Goal: Task Accomplishment & Management: Manage account settings

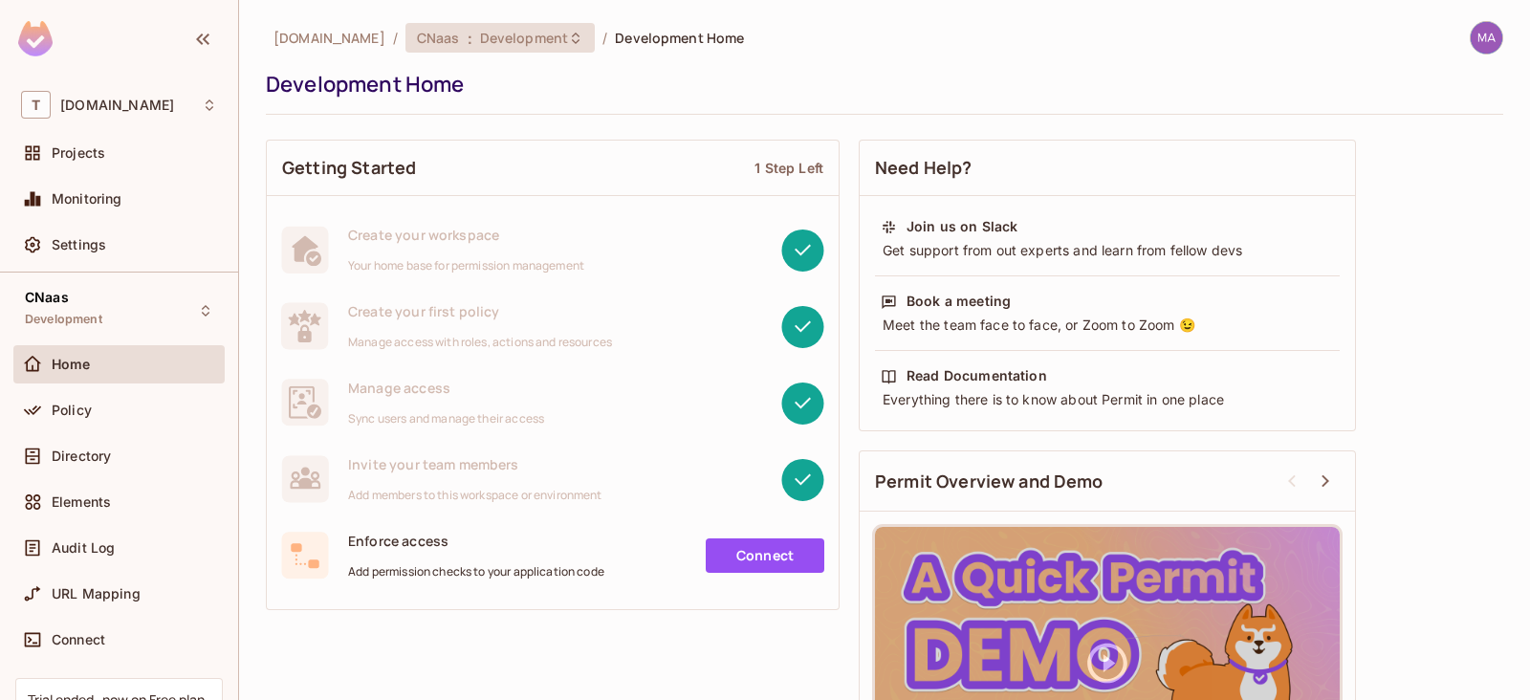
click at [531, 31] on span "Development" at bounding box center [524, 38] width 88 height 18
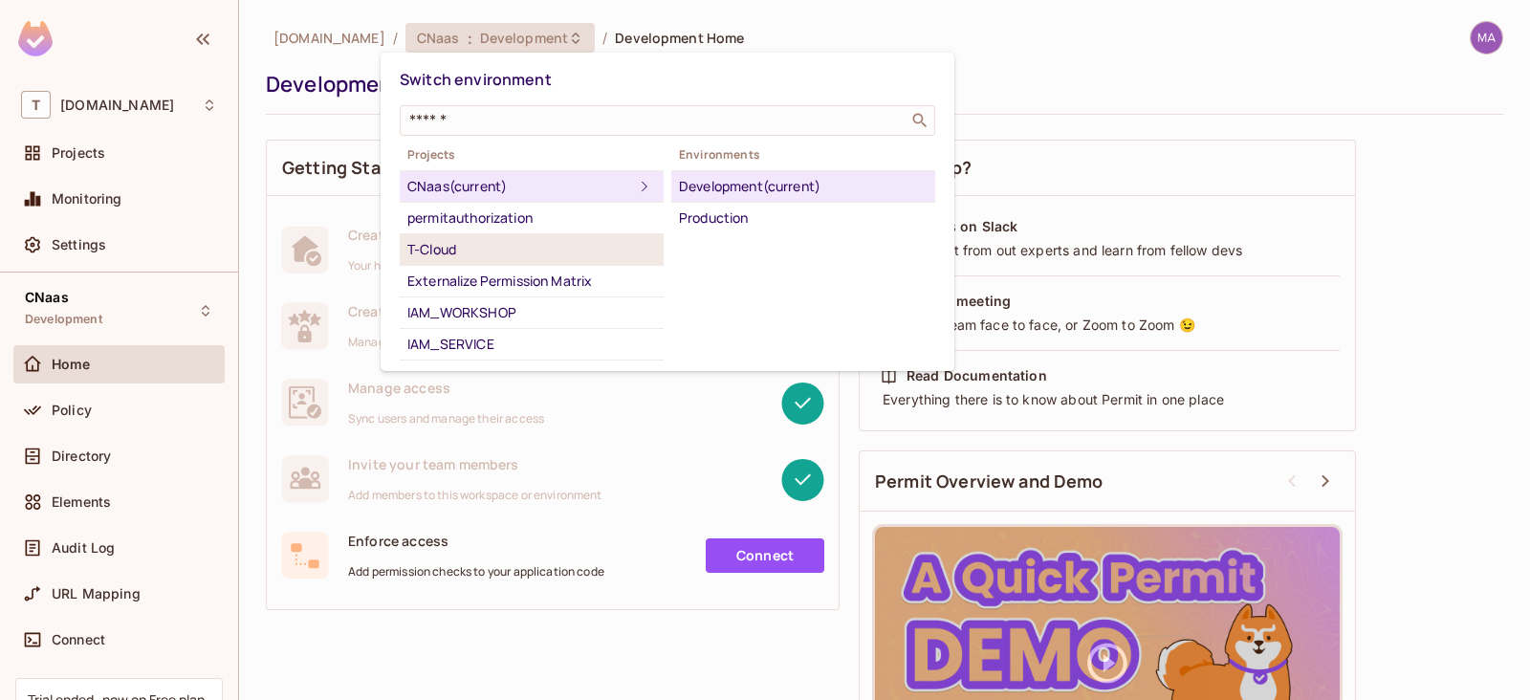
click at [531, 234] on li "T-Cloud" at bounding box center [532, 250] width 264 height 32
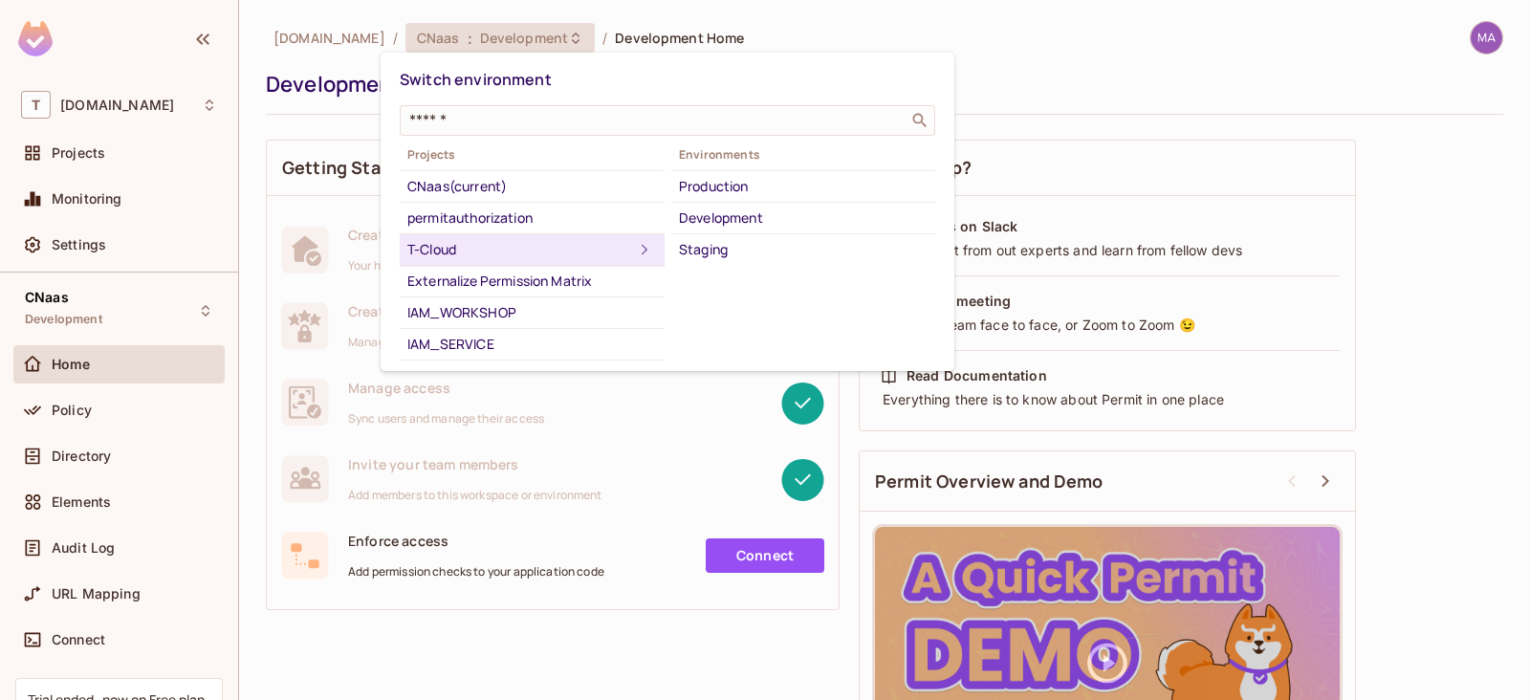
click at [743, 236] on li "Staging" at bounding box center [803, 249] width 264 height 31
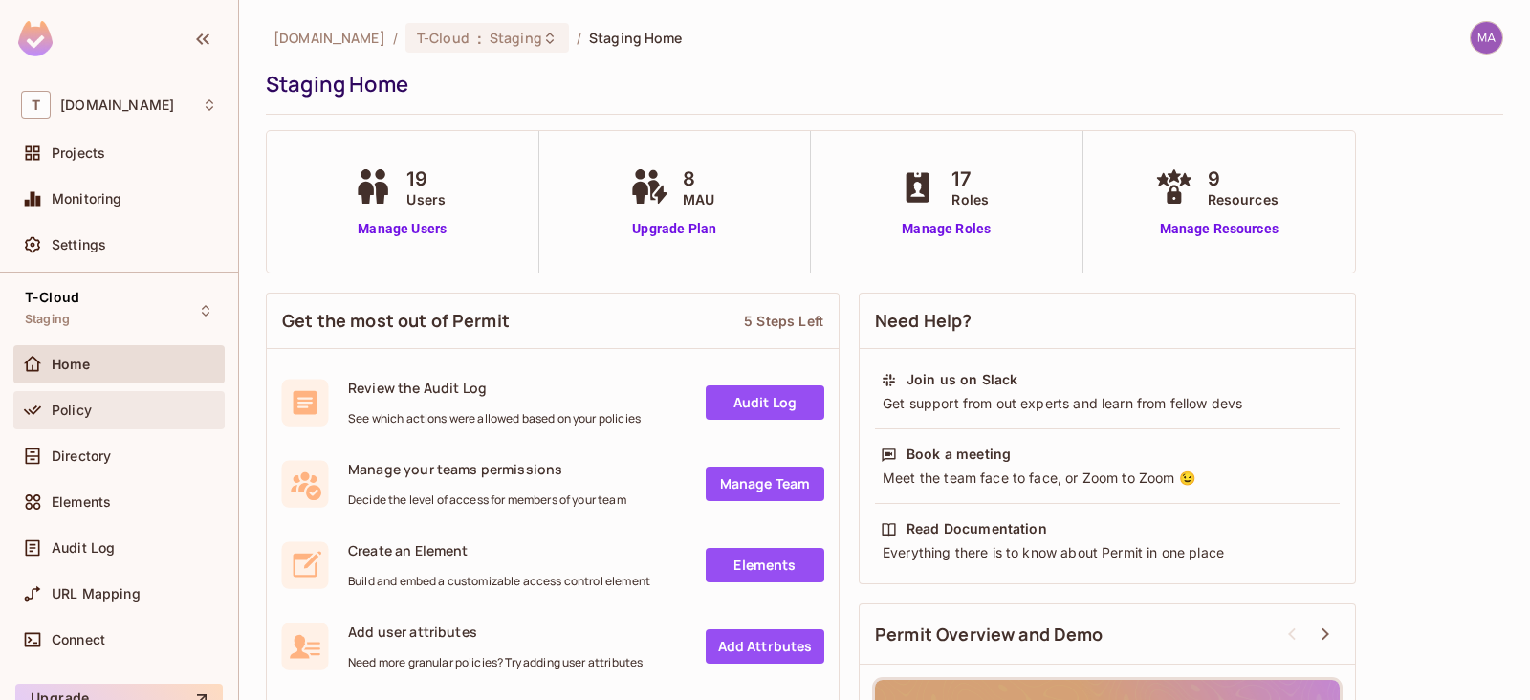
click at [110, 421] on div "Policy" at bounding box center [118, 410] width 211 height 38
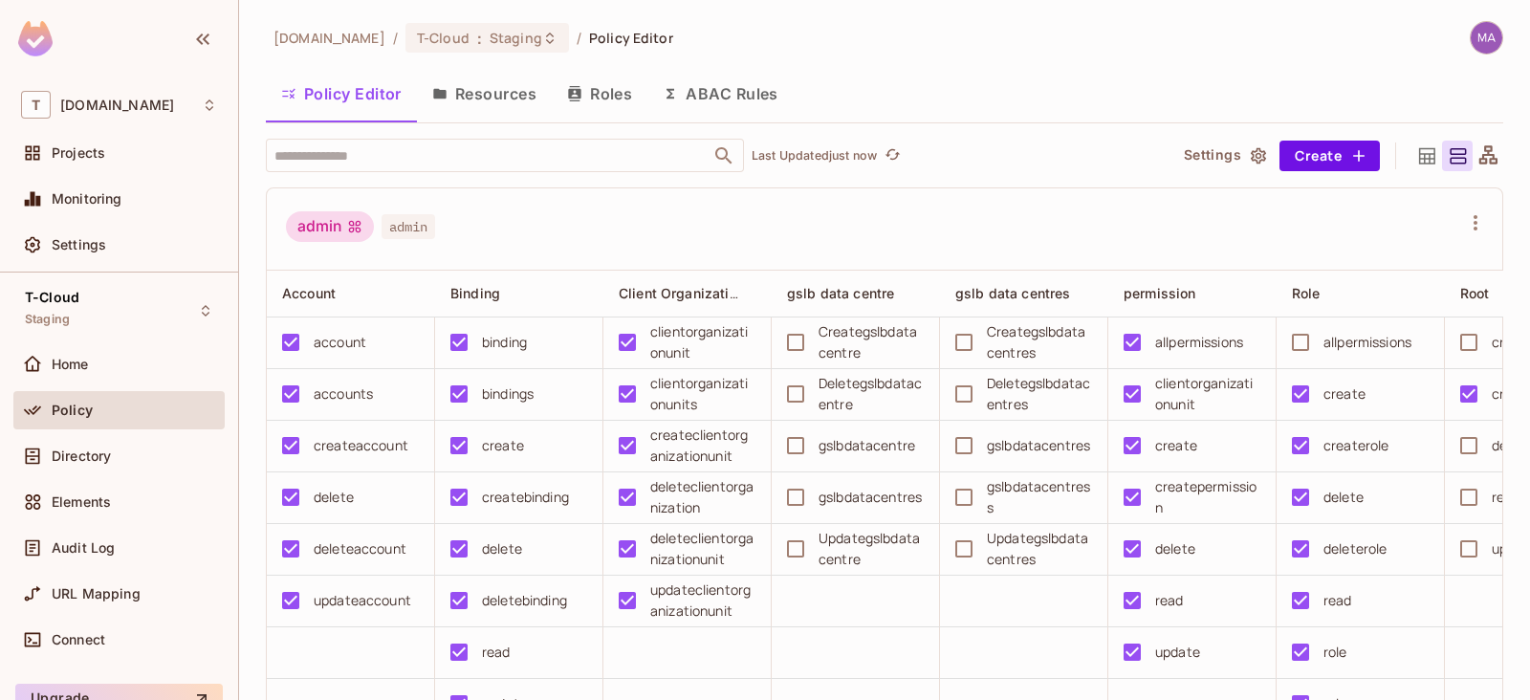
click at [601, 97] on button "Roles" at bounding box center [600, 94] width 96 height 48
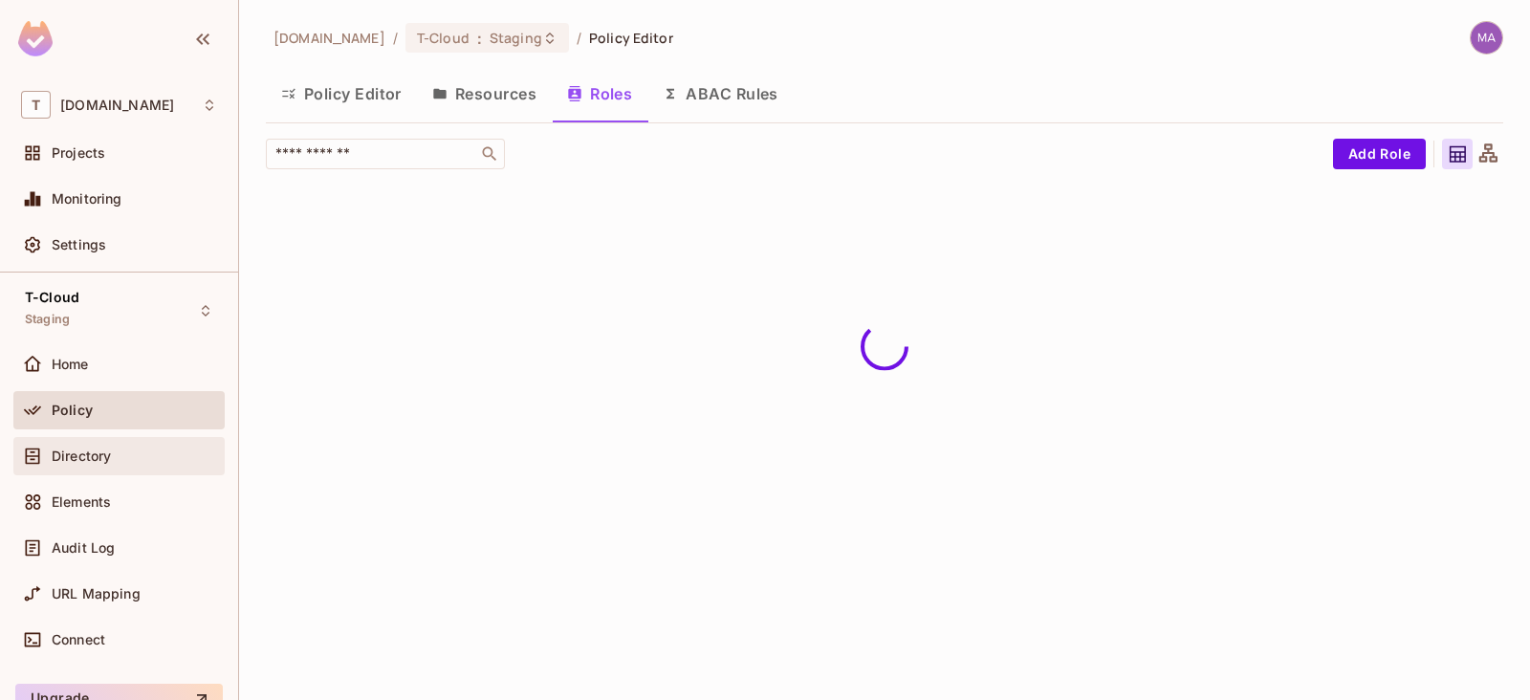
click at [64, 453] on span "Directory" at bounding box center [81, 455] width 59 height 15
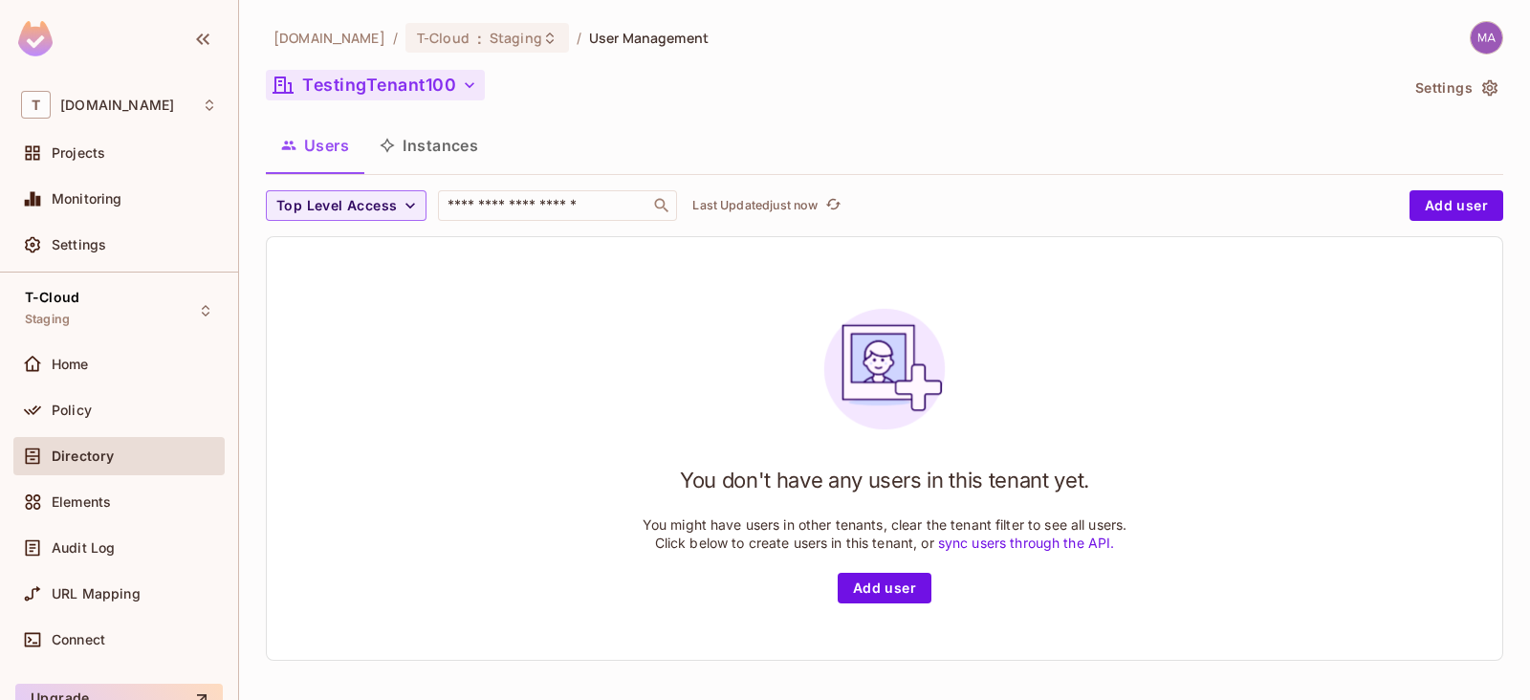
click at [390, 76] on button "TestingTenant100" at bounding box center [375, 85] width 219 height 31
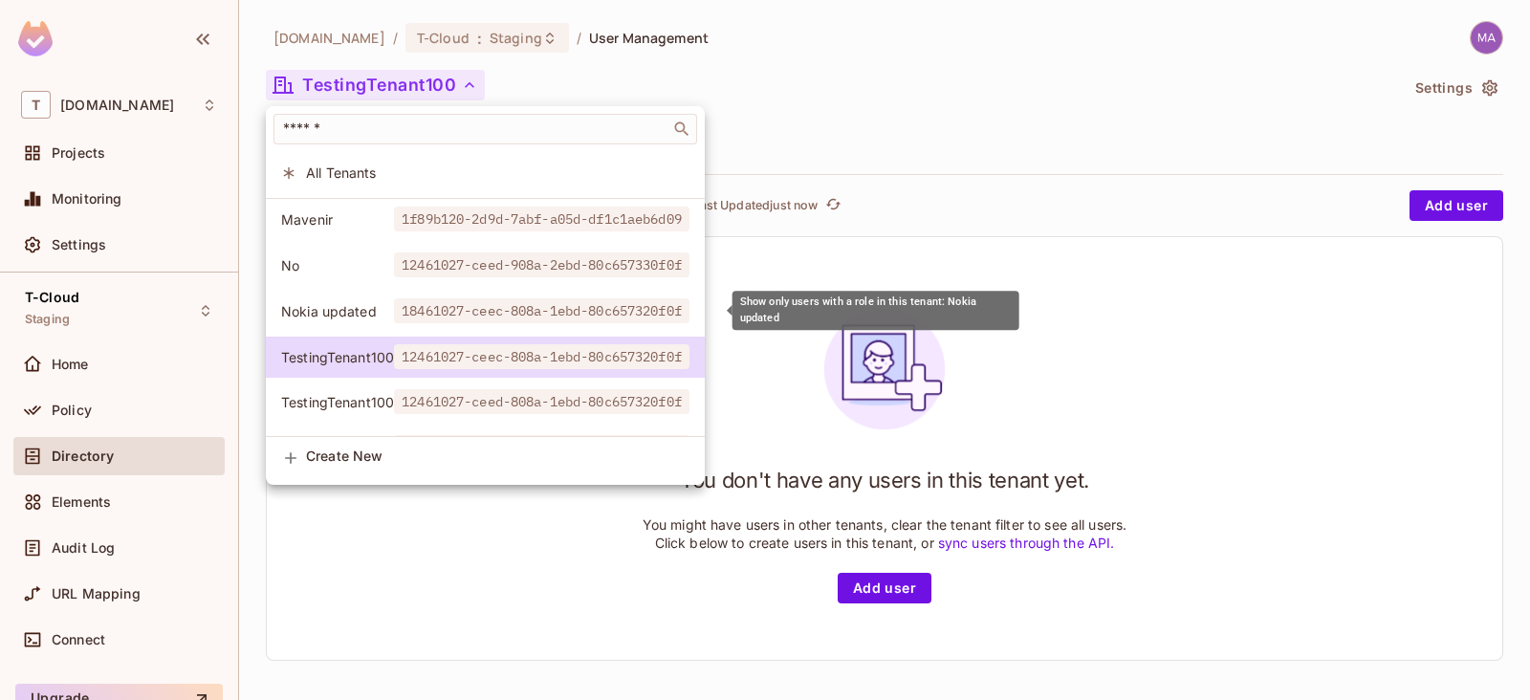
click at [466, 296] on li "Nokia updated 18461027-ceec-808a-1ebd-80c657320f0f" at bounding box center [485, 311] width 439 height 41
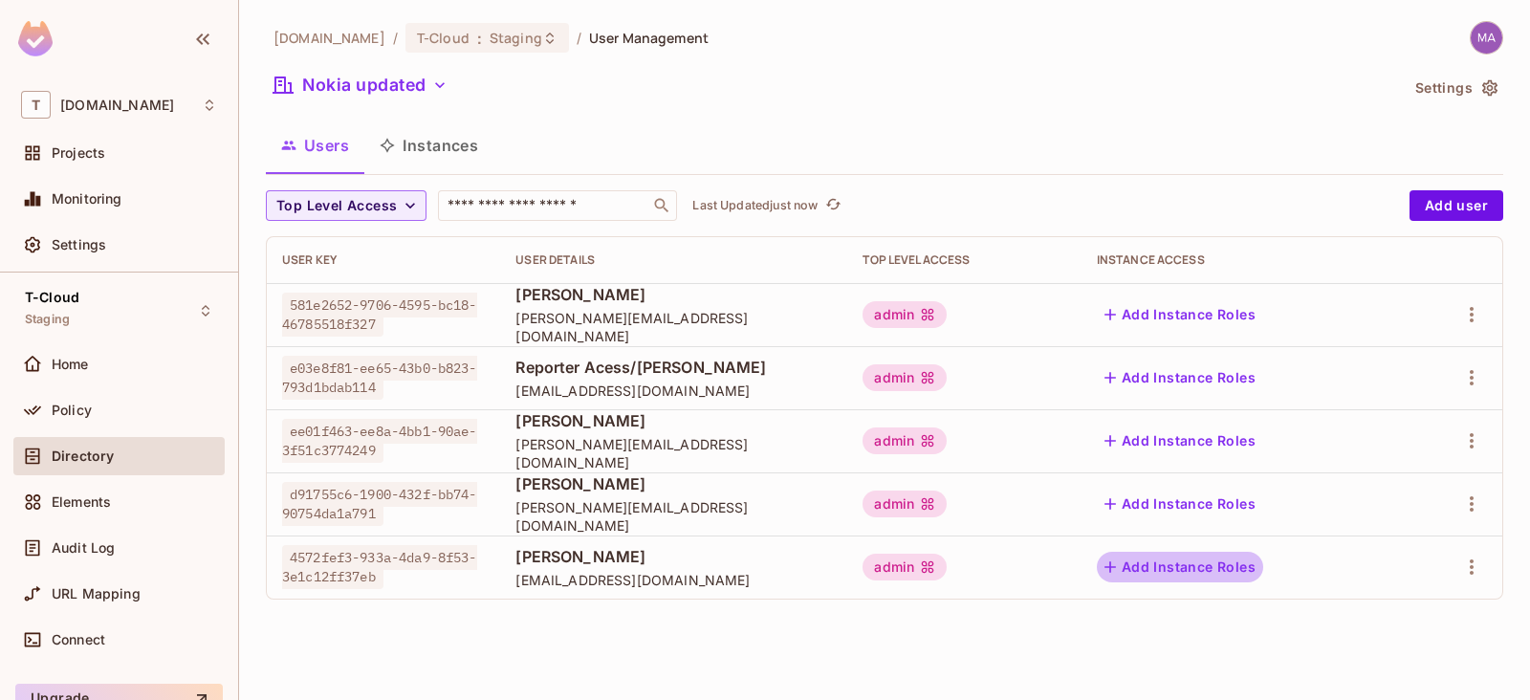
click at [1226, 579] on button "Add Instance Roles" at bounding box center [1180, 567] width 166 height 31
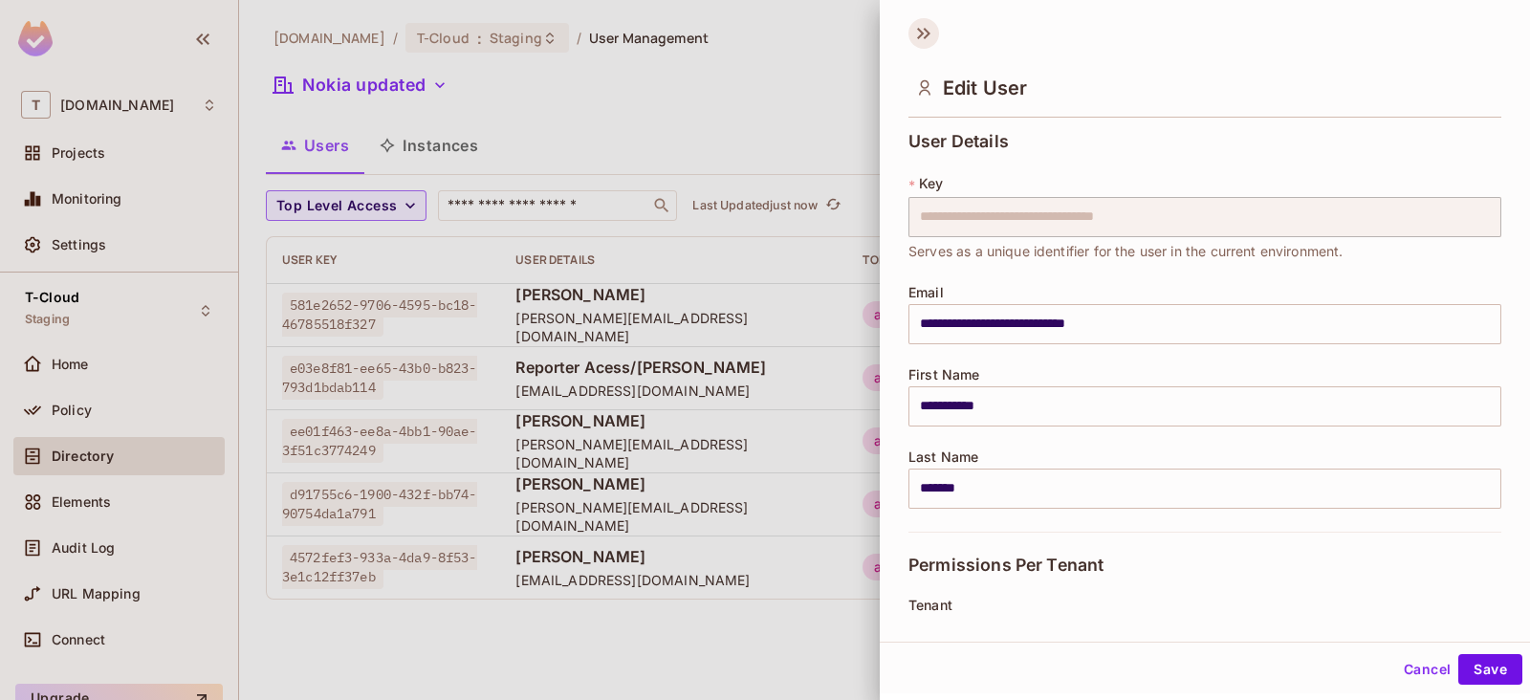
click at [908, 31] on icon at bounding box center [923, 33] width 31 height 31
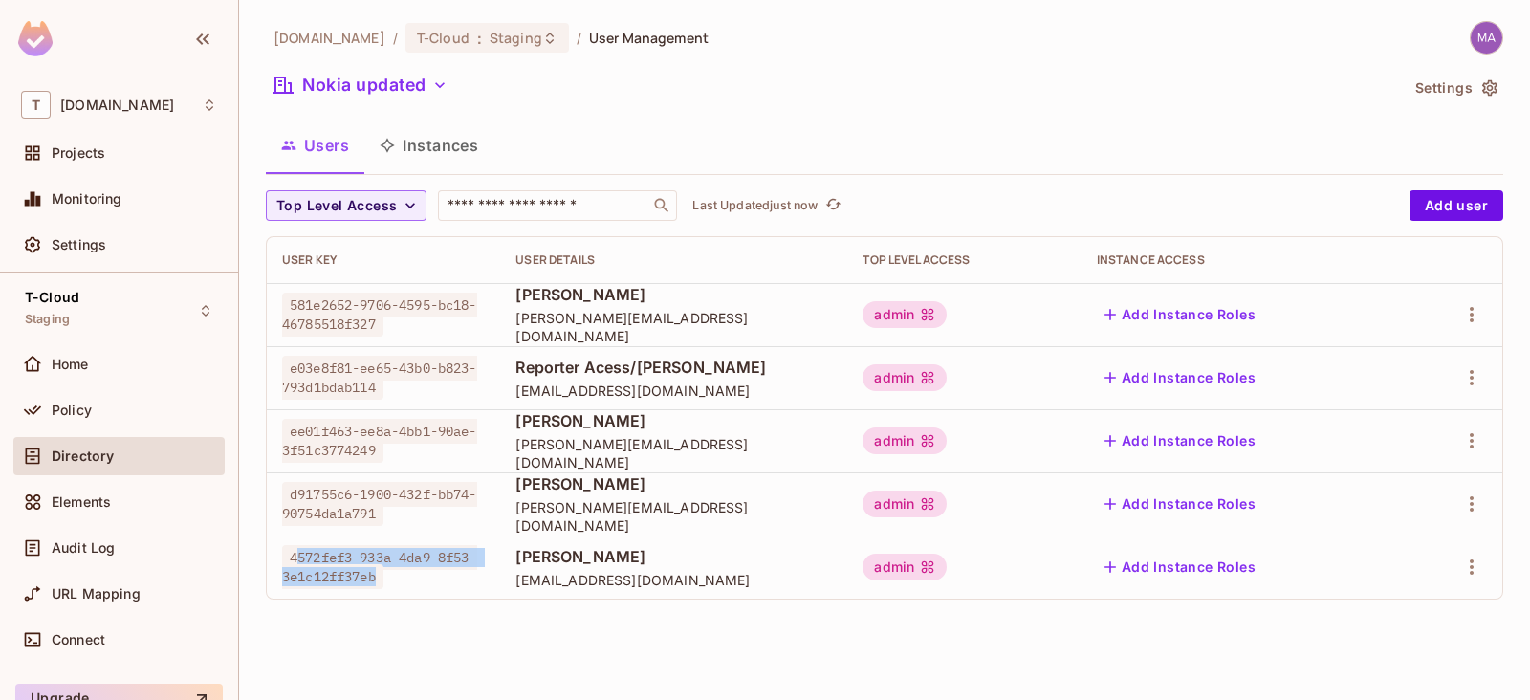
drag, startPoint x: 382, startPoint y: 579, endPoint x: 442, endPoint y: 570, distance: 60.9
click at [300, 553] on span "4572fef3-933a-4da9-8f53-3e1c12ff37eb" at bounding box center [379, 567] width 195 height 44
click at [613, 644] on div "[DOMAIN_NAME] / T-Cloud : Staging / User Management Nokia updated Settings User…" at bounding box center [884, 350] width 1291 height 700
click at [1454, 196] on button "Add user" at bounding box center [1457, 205] width 94 height 31
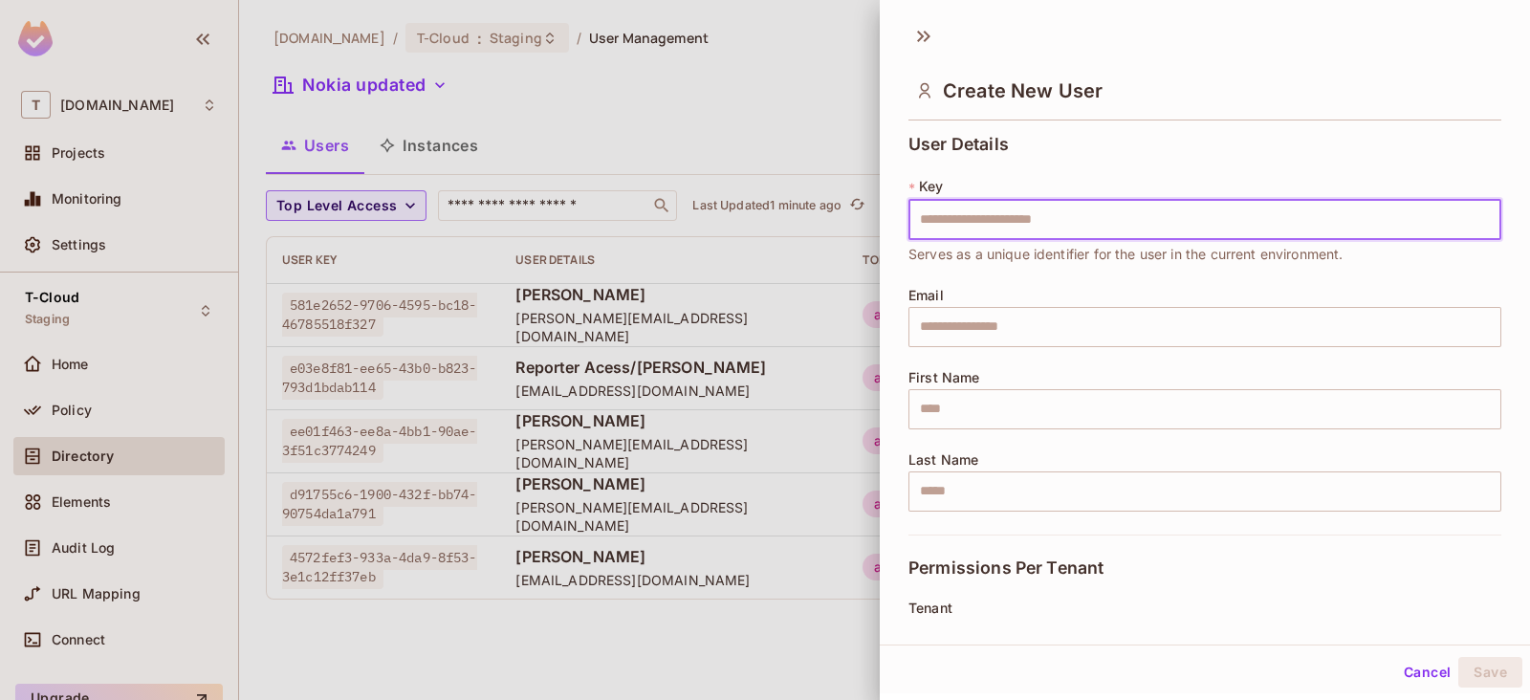
click at [1038, 224] on input "text" at bounding box center [1204, 220] width 593 height 40
type input "**********"
click at [970, 332] on input "text" at bounding box center [1204, 327] width 593 height 40
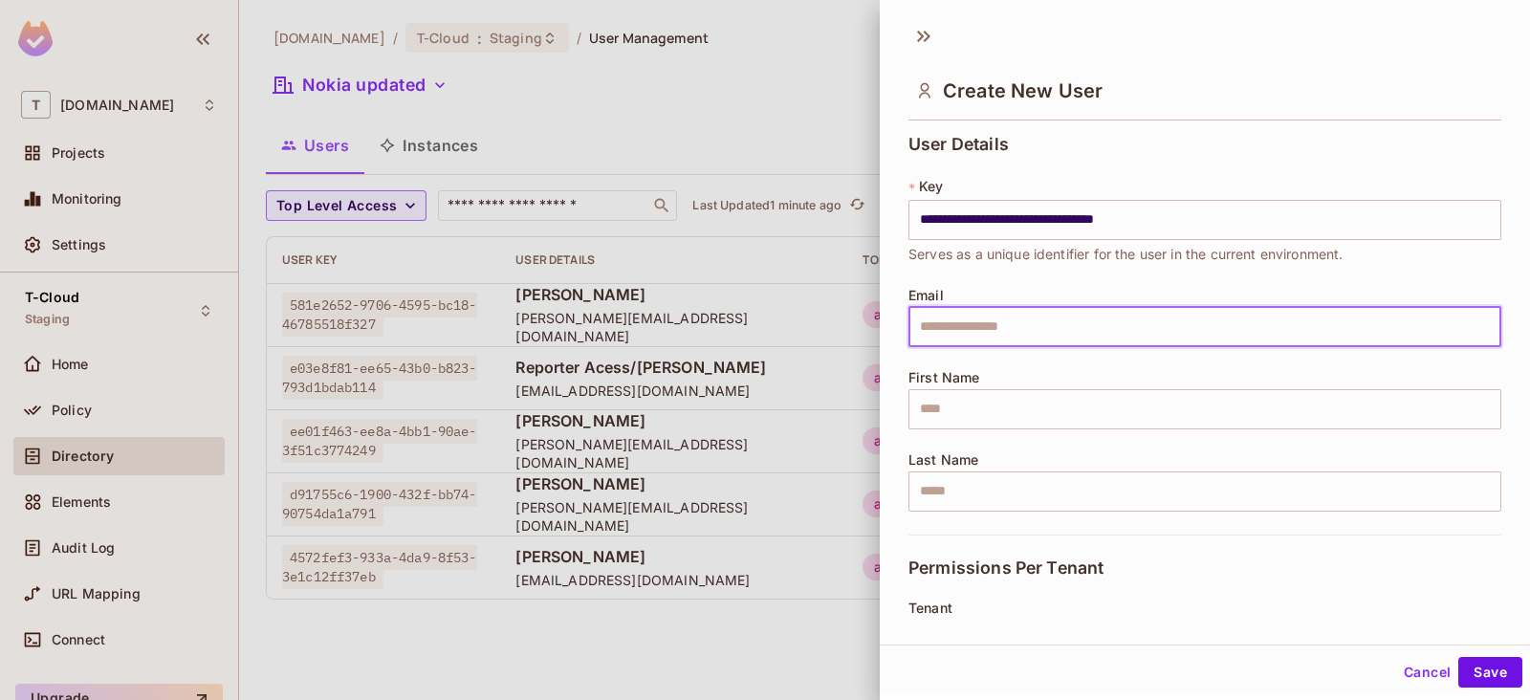
click at [968, 322] on input "text" at bounding box center [1204, 327] width 593 height 40
type input "**********"
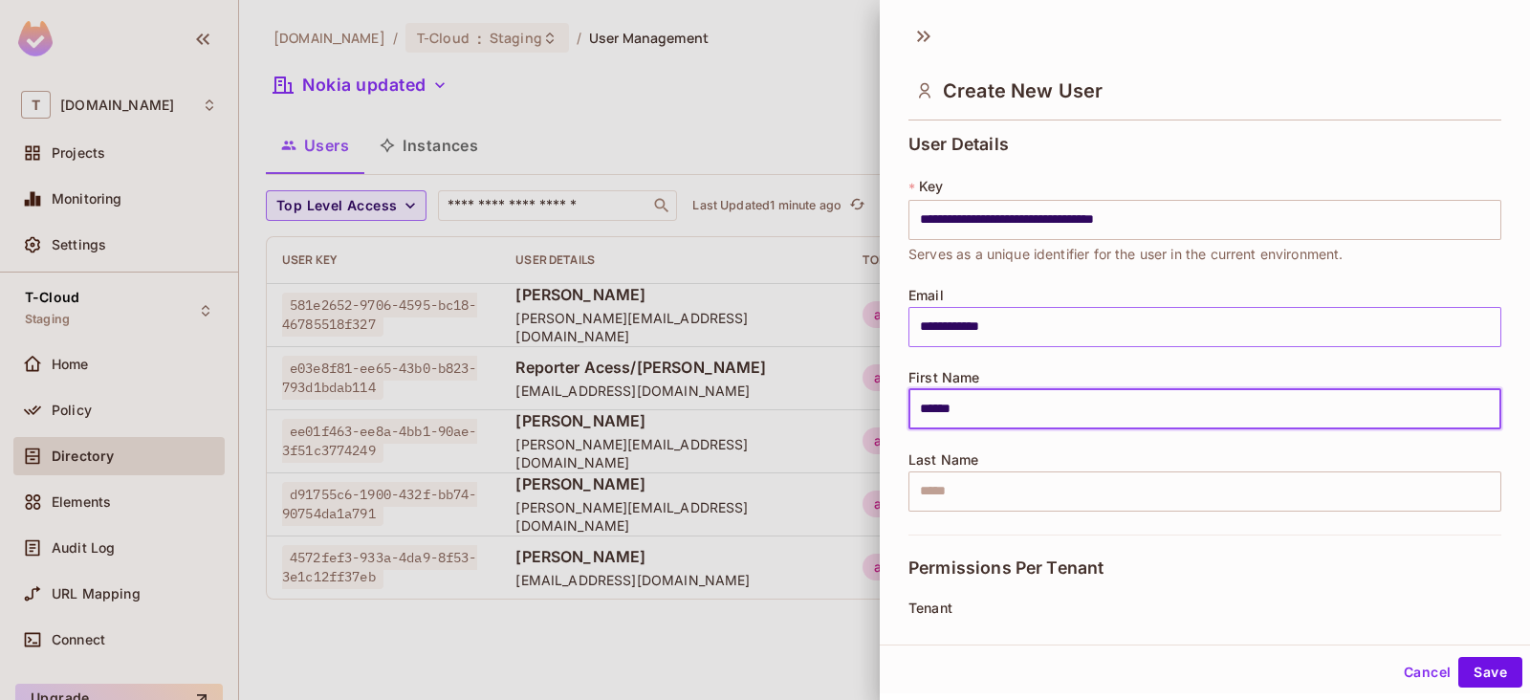
type input "******"
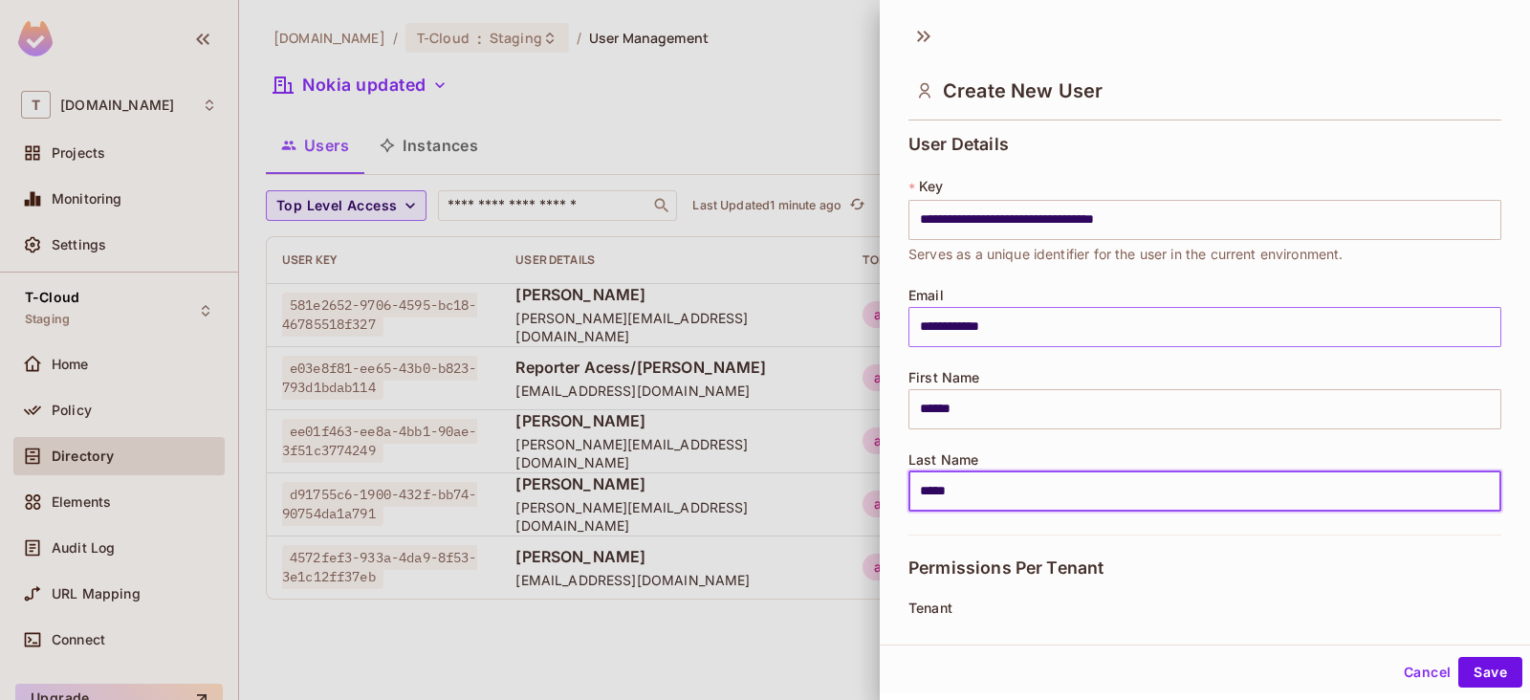
type input "*****"
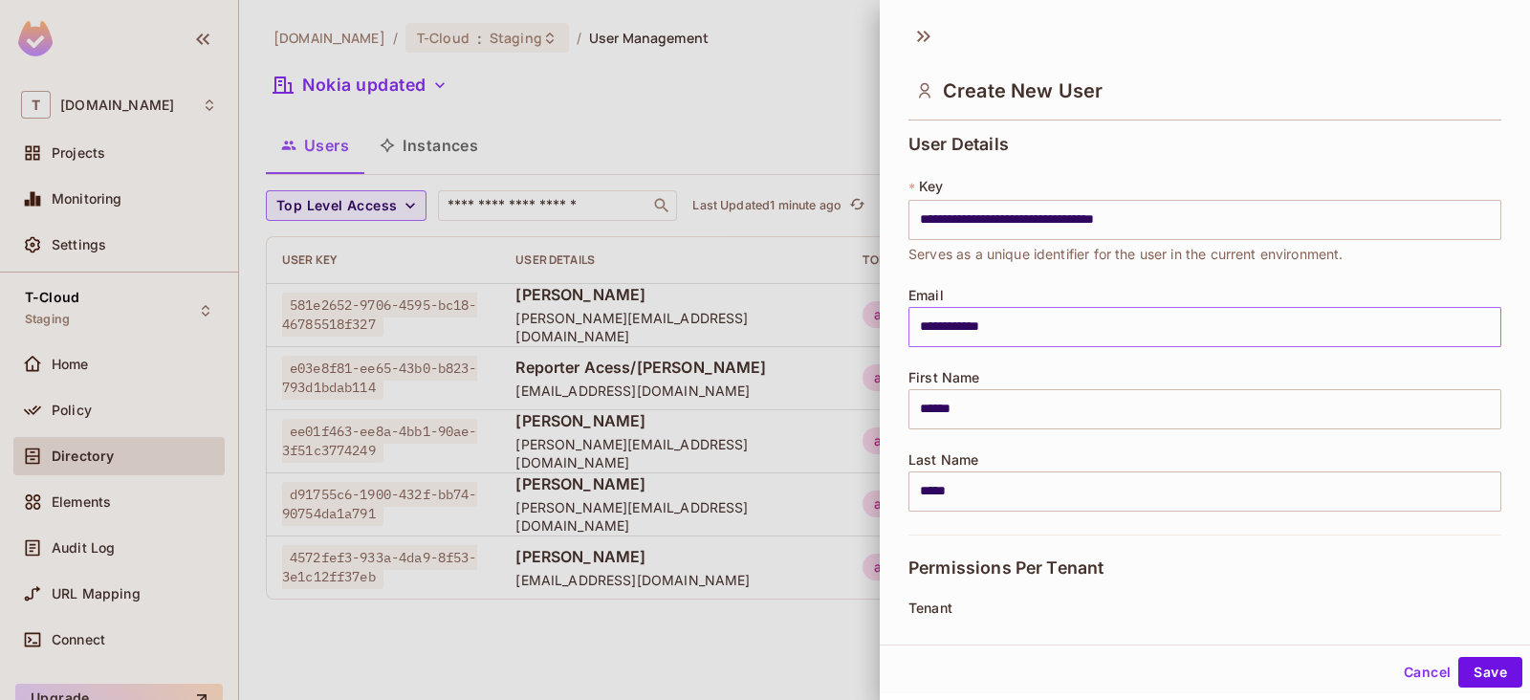
scroll to position [268, 0]
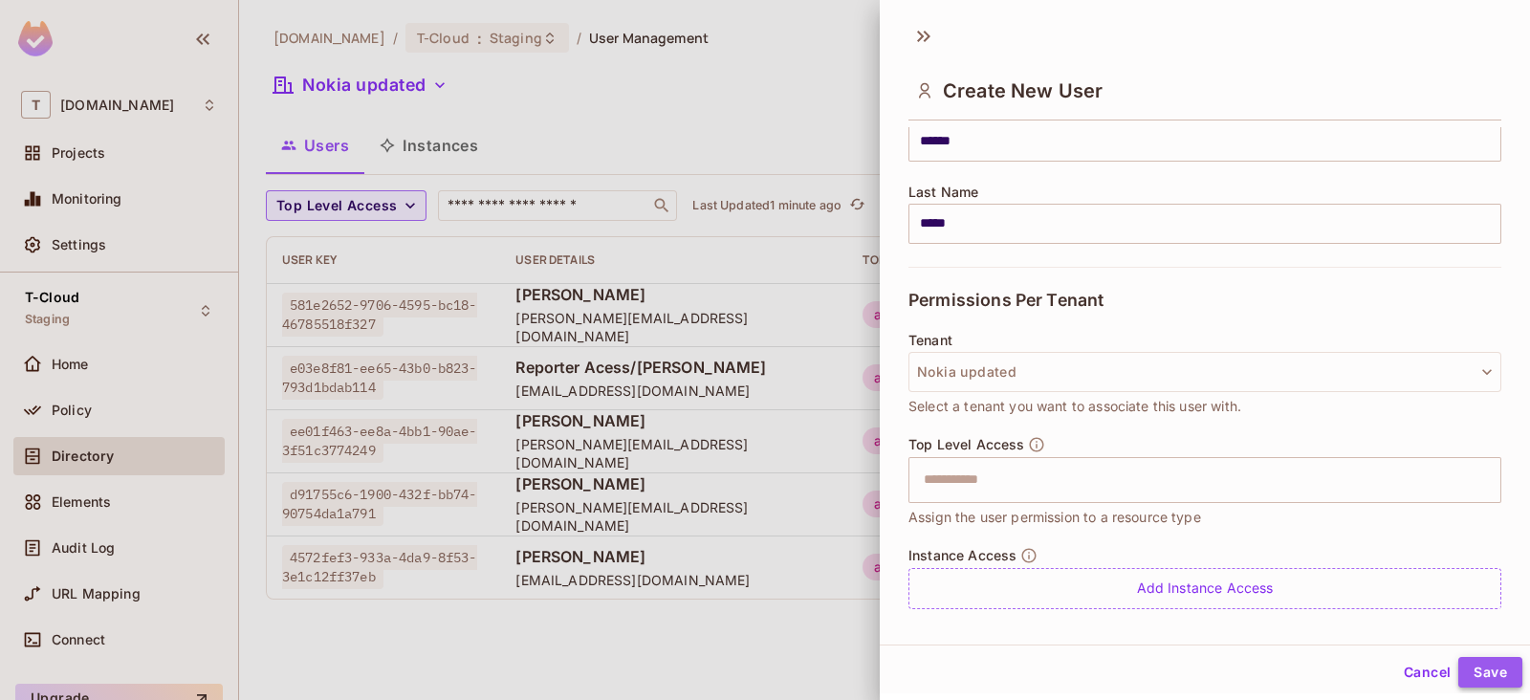
click at [1462, 671] on button "Save" at bounding box center [1490, 672] width 64 height 31
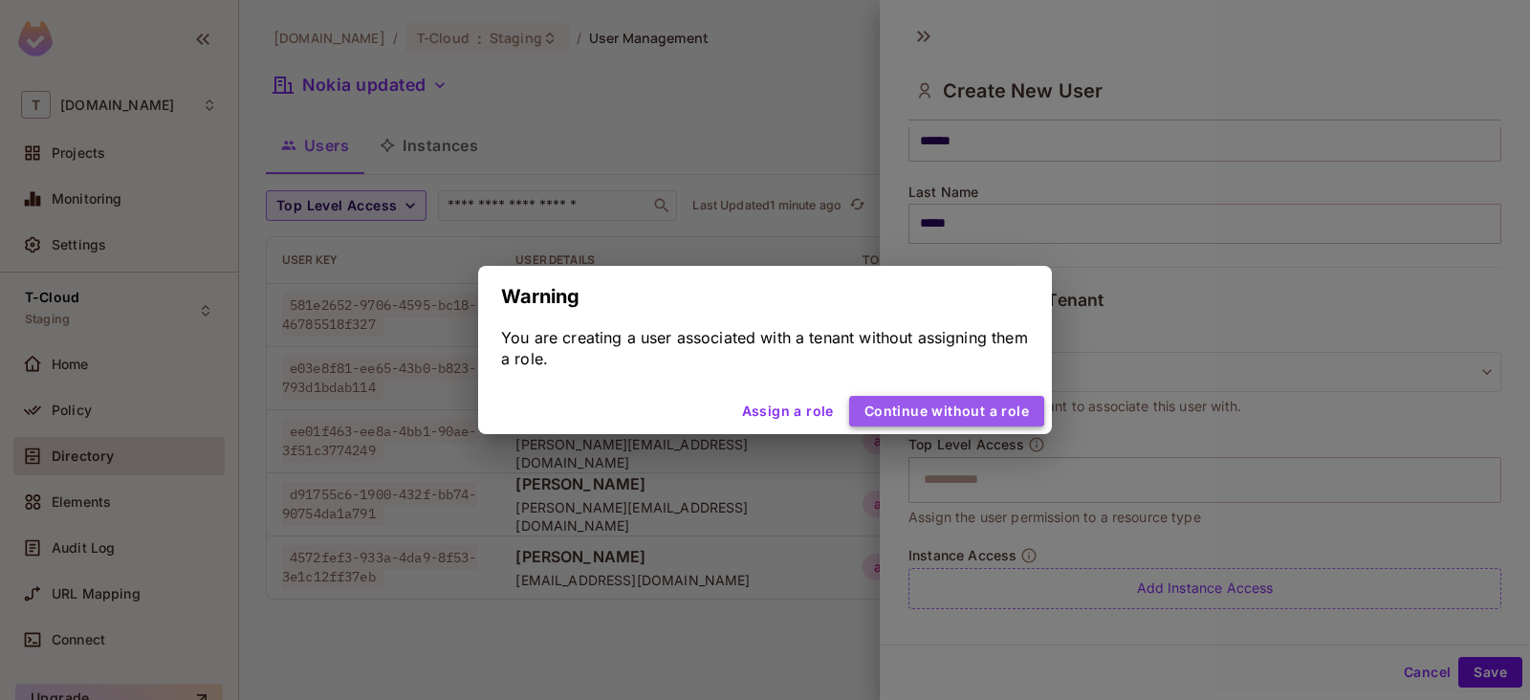
click at [954, 406] on button "Continue without a role" at bounding box center [946, 411] width 195 height 31
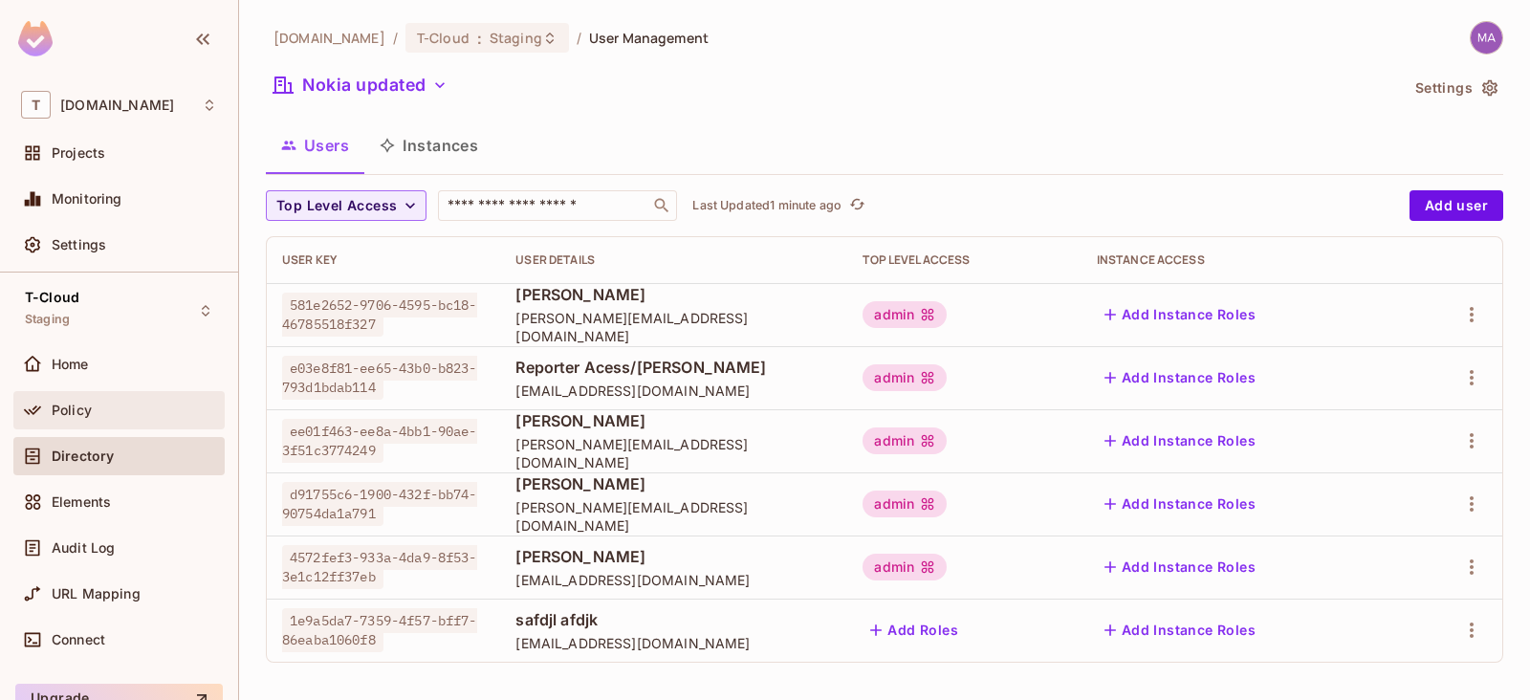
click at [136, 419] on div "Policy" at bounding box center [119, 410] width 196 height 23
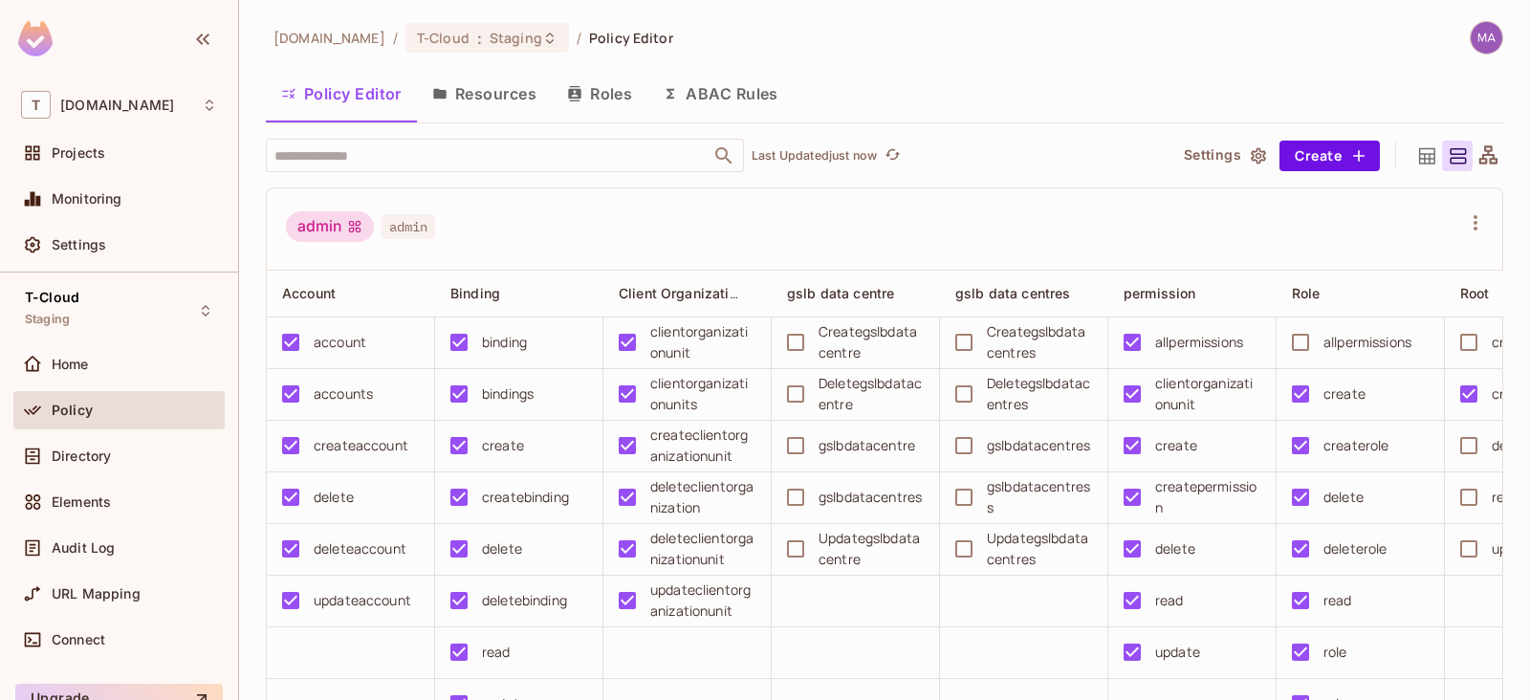
click at [594, 98] on button "Roles" at bounding box center [600, 94] width 96 height 48
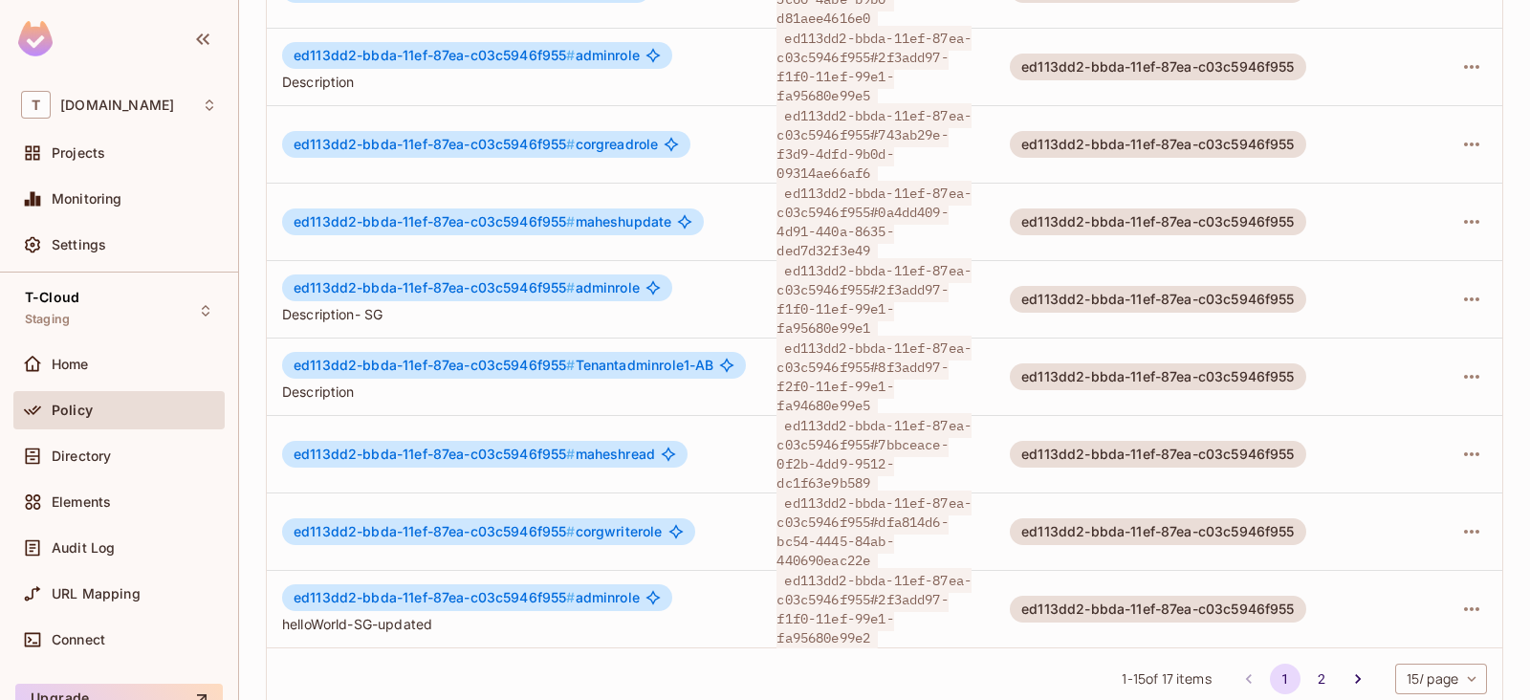
scroll to position [3, 0]
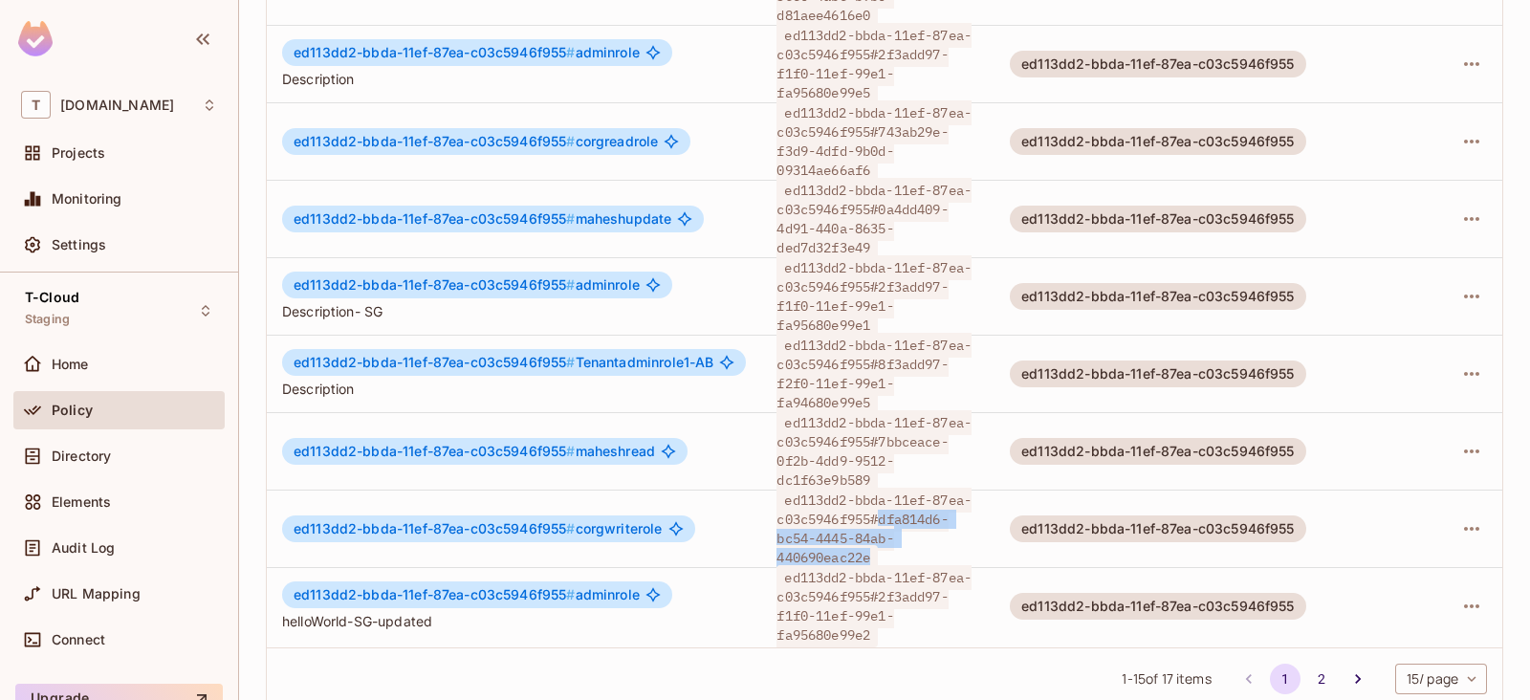
drag, startPoint x: 885, startPoint y: 480, endPoint x: 922, endPoint y: 510, distance: 47.6
click at [877, 517] on span "ed113dd2-bbda-11ef-87ea-c03c5946f955#dfa814d6-bc54-4445-84ab-440690eac22e" at bounding box center [873, 529] width 195 height 82
copy span "dfa814d6-bc54-4445-84ab-440690eac22e"
